Goal: Task Accomplishment & Management: Complete application form

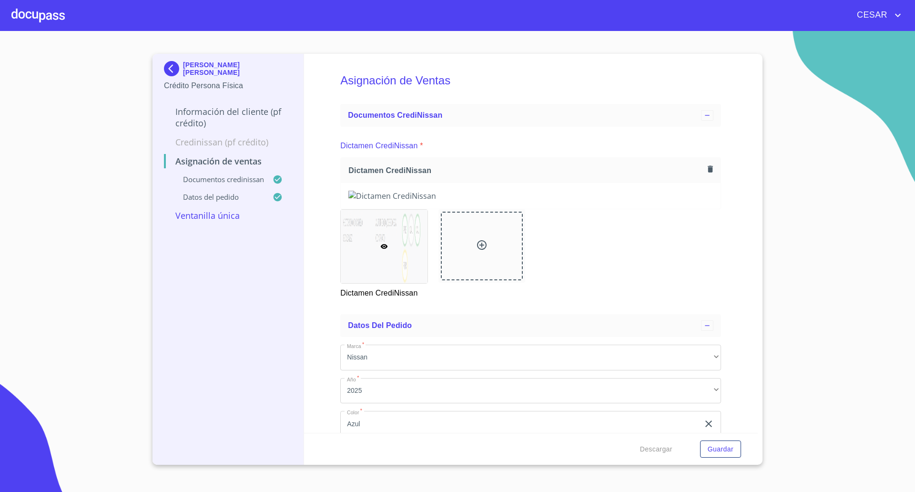
scroll to position [126, 0]
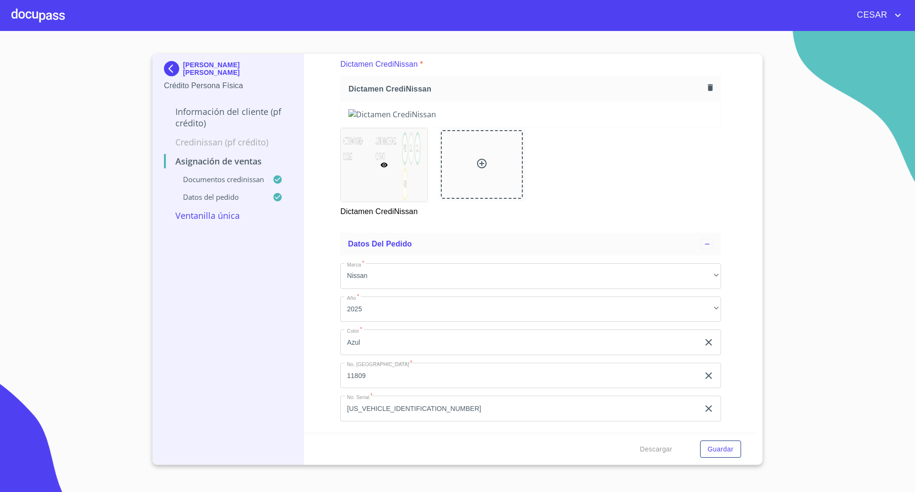
click at [46, 16] on div at bounding box center [37, 15] width 53 height 30
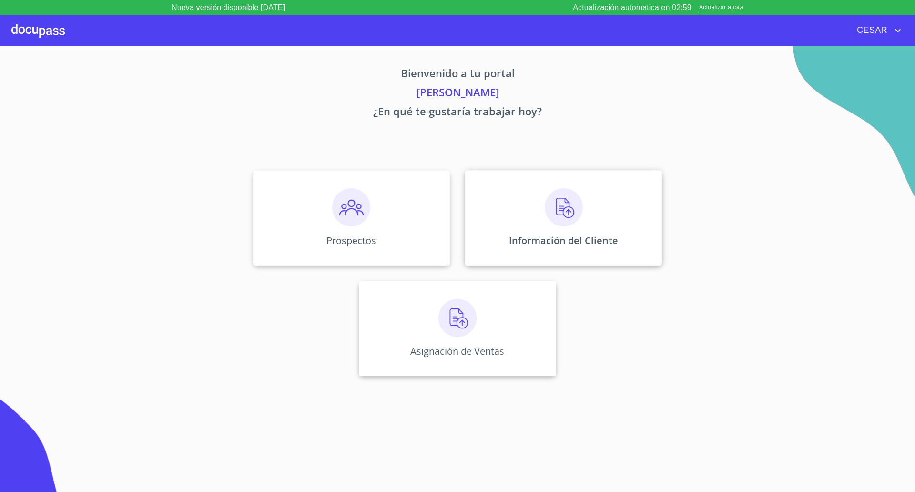
click at [573, 230] on div "Información del Cliente" at bounding box center [563, 217] width 197 height 95
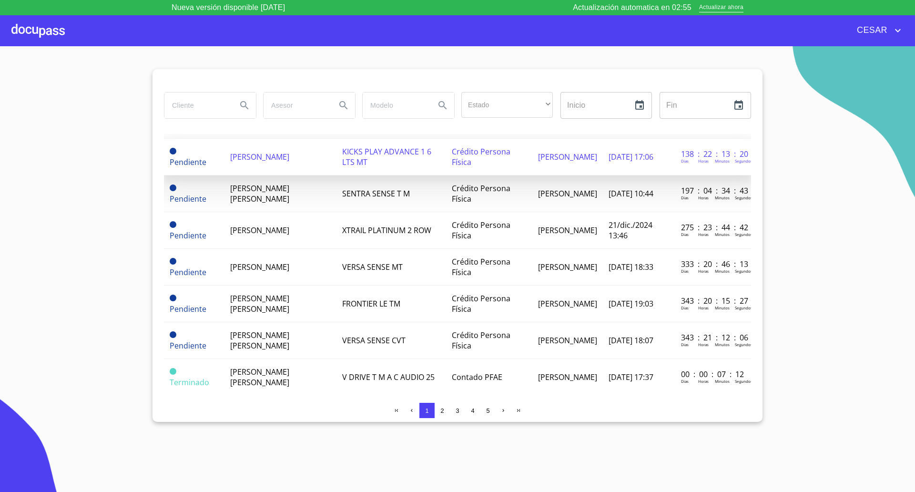
scroll to position [119, 0]
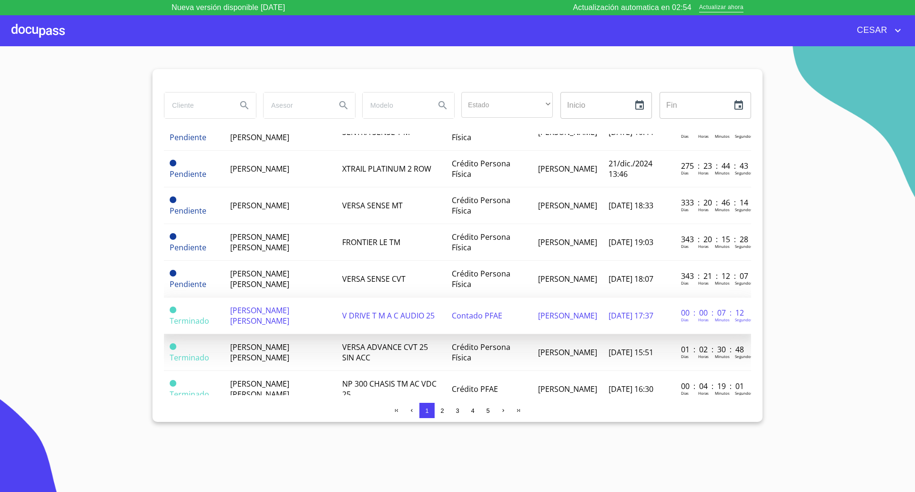
click at [288, 315] on td "[PERSON_NAME] [PERSON_NAME]" at bounding box center [280, 315] width 112 height 37
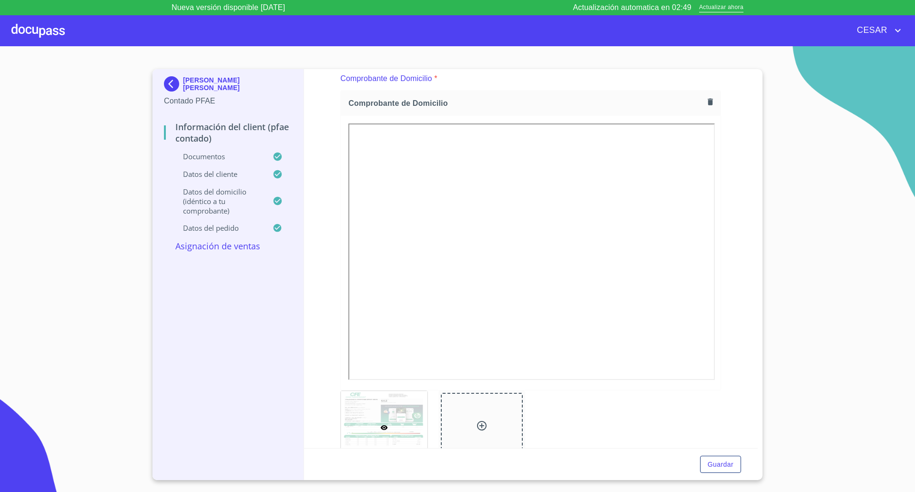
scroll to position [834, 0]
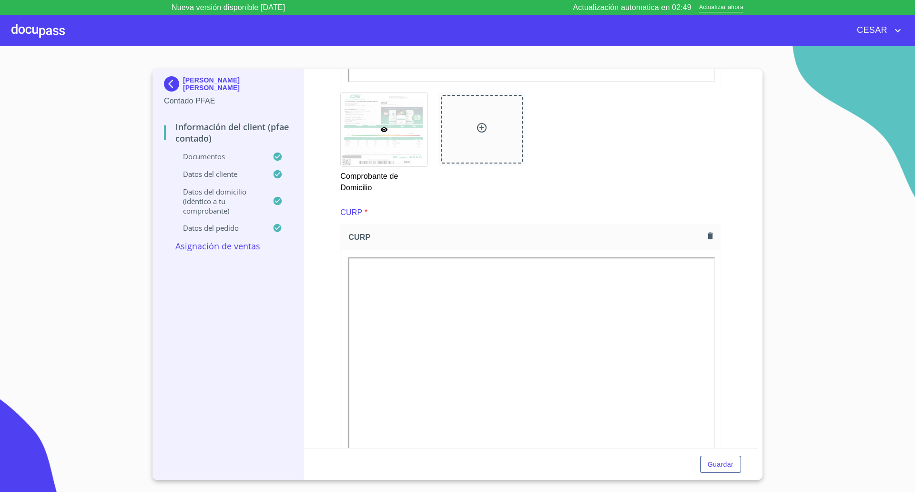
click at [244, 250] on p "Asignación de Ventas" at bounding box center [228, 245] width 128 height 11
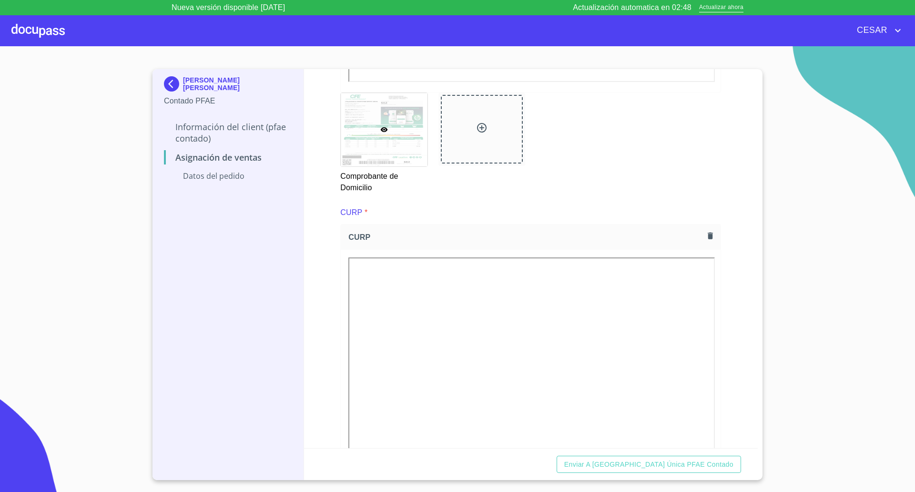
scroll to position [0, 0]
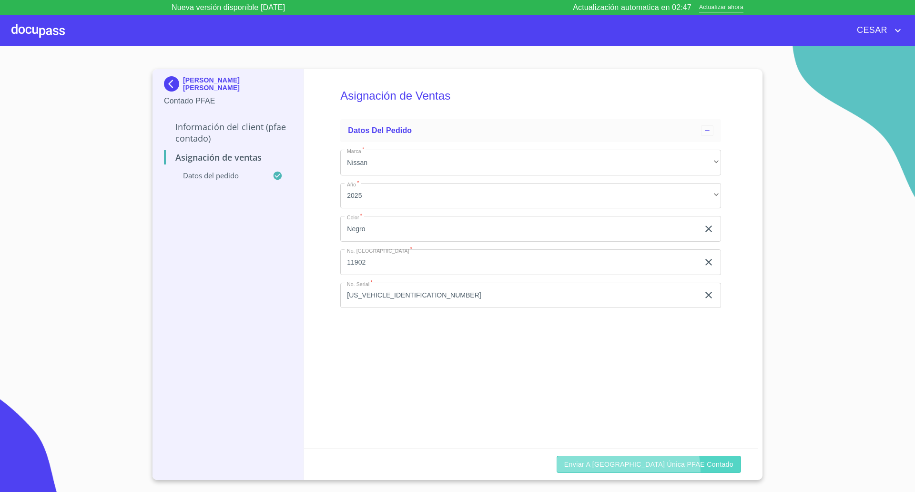
click at [659, 471] on button "Enviar a [GEOGRAPHIC_DATA] única PFAE contado" at bounding box center [649, 465] width 184 height 18
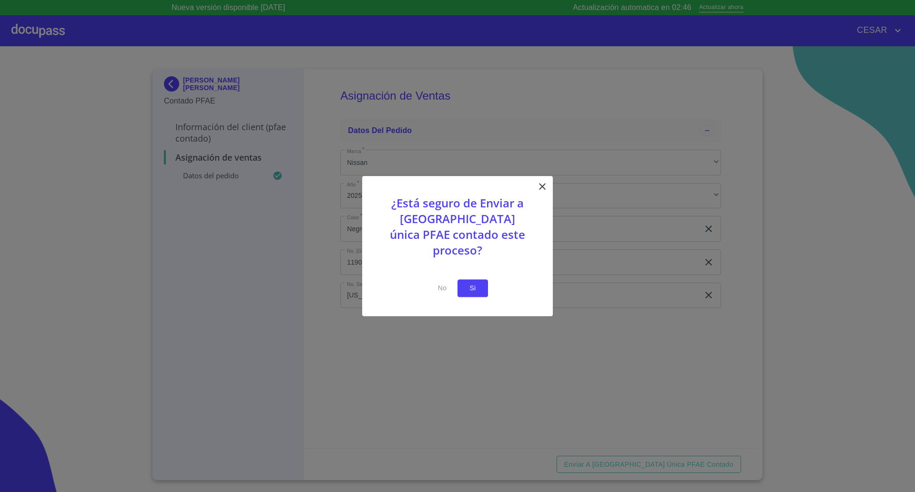
click at [468, 282] on span "Si" at bounding box center [472, 288] width 15 height 12
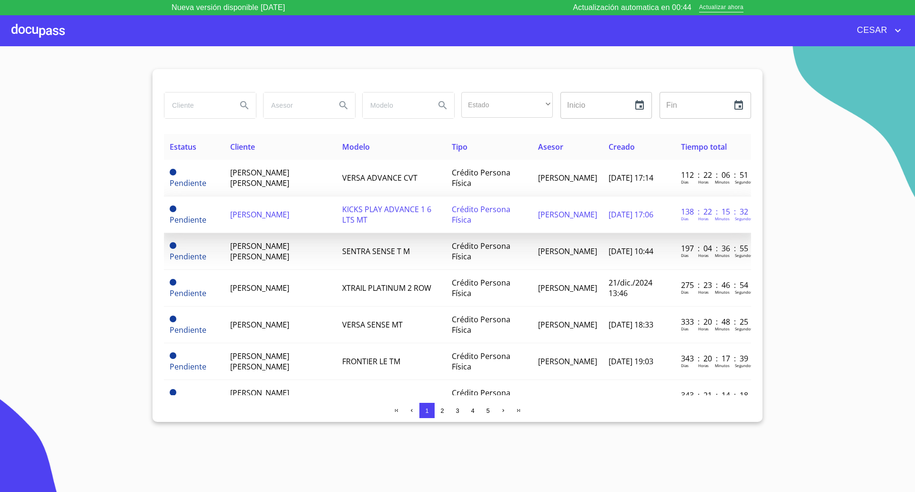
drag, startPoint x: 101, startPoint y: 166, endPoint x: 193, endPoint y: 215, distance: 103.4
click at [101, 166] on section "Estado ​ ​ Inicio ​ Fin ​ Estatus Cliente Modelo Tipo Asesor Creado Tiempo tota…" at bounding box center [457, 276] width 915 height 461
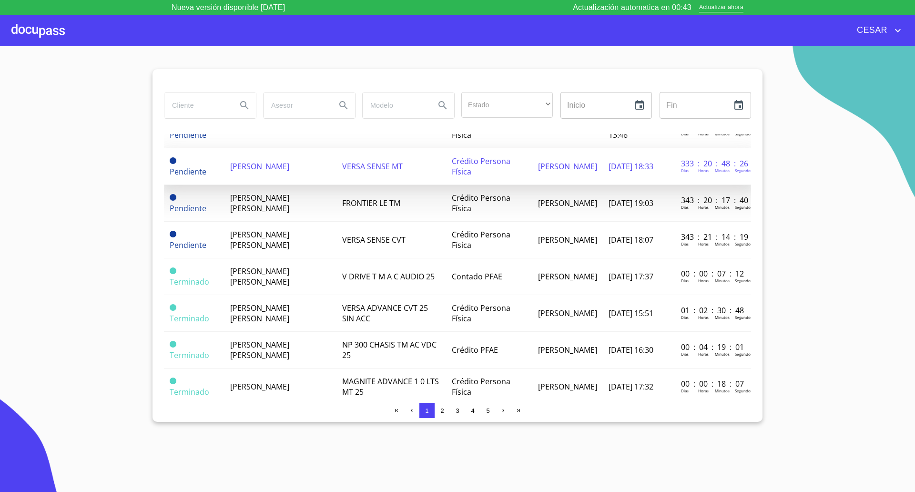
scroll to position [179, 0]
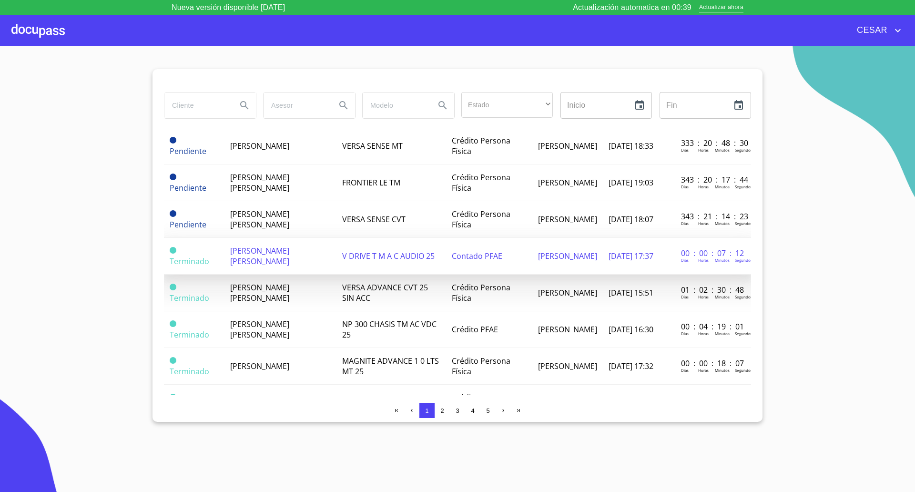
click at [277, 262] on td "[PERSON_NAME] [PERSON_NAME]" at bounding box center [280, 256] width 112 height 37
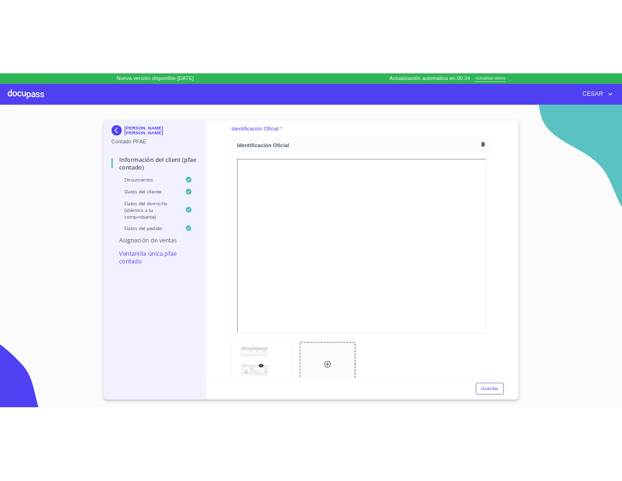
scroll to position [119, 0]
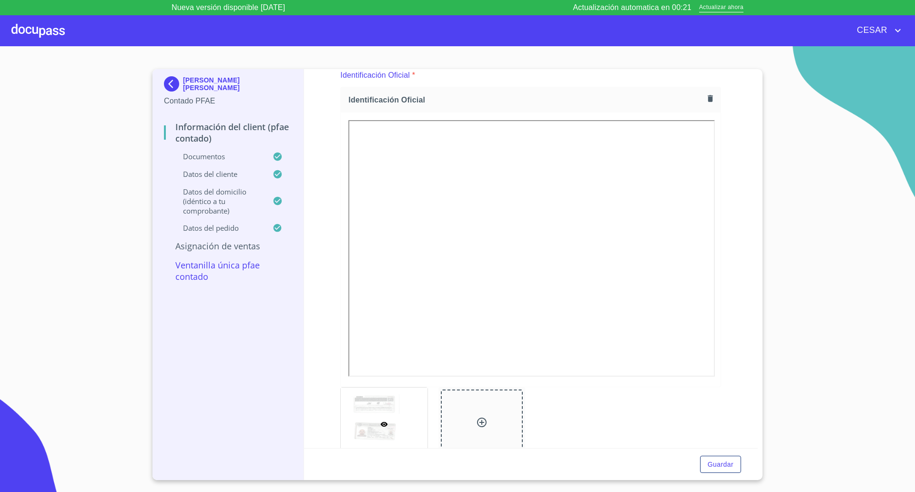
click at [708, 99] on icon "button" at bounding box center [710, 98] width 5 height 7
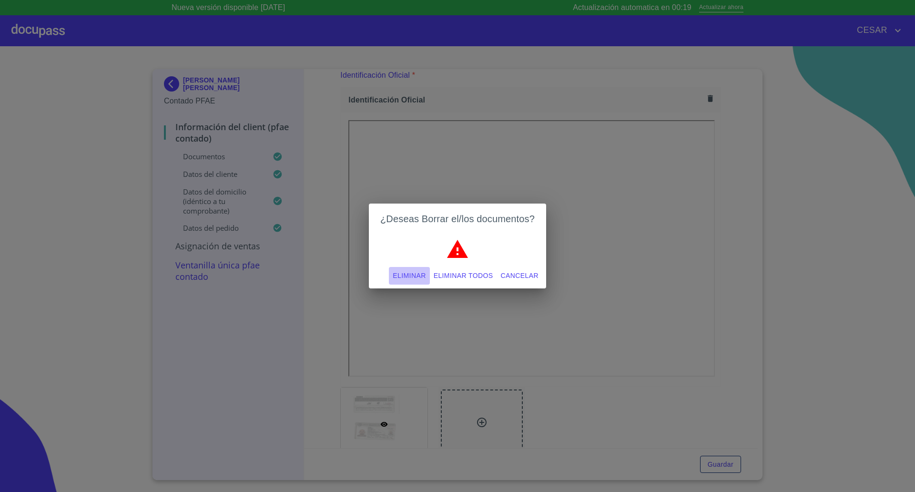
click at [420, 273] on span "Eliminar" at bounding box center [409, 276] width 33 height 12
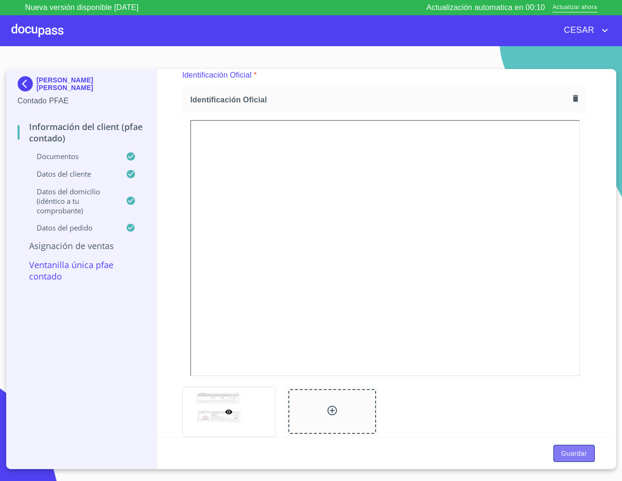
click at [573, 453] on span "Guardar" at bounding box center [574, 454] width 26 height 12
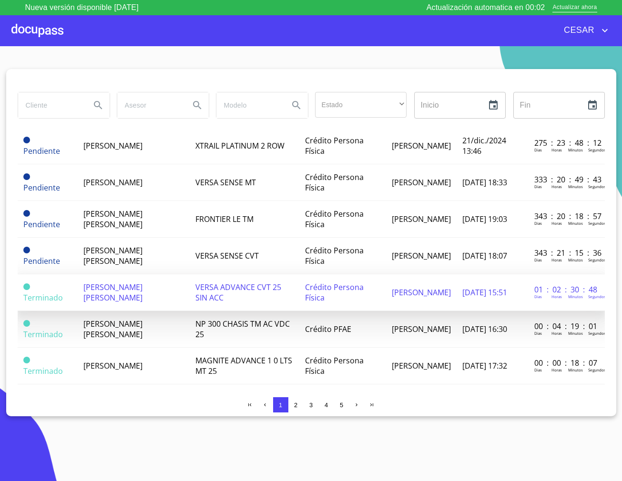
scroll to position [238, 0]
